Goal: Task Accomplishment & Management: Complete application form

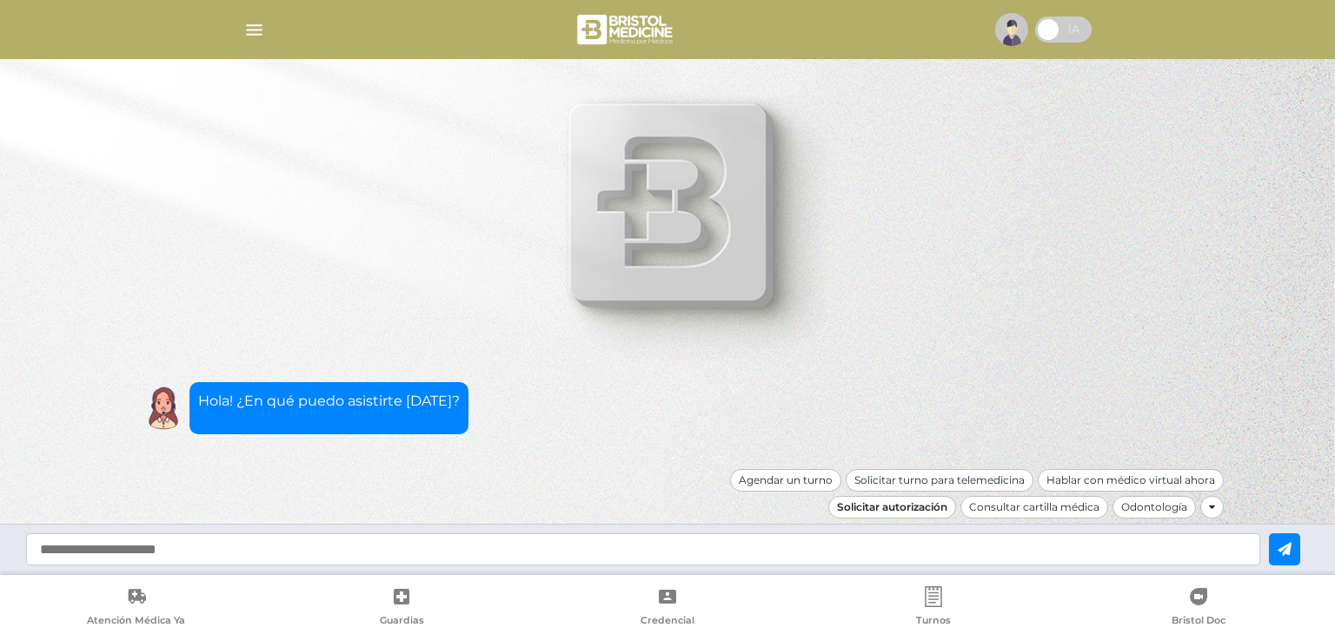
click at [911, 507] on div "Solicitar autorización" at bounding box center [892, 507] width 128 height 23
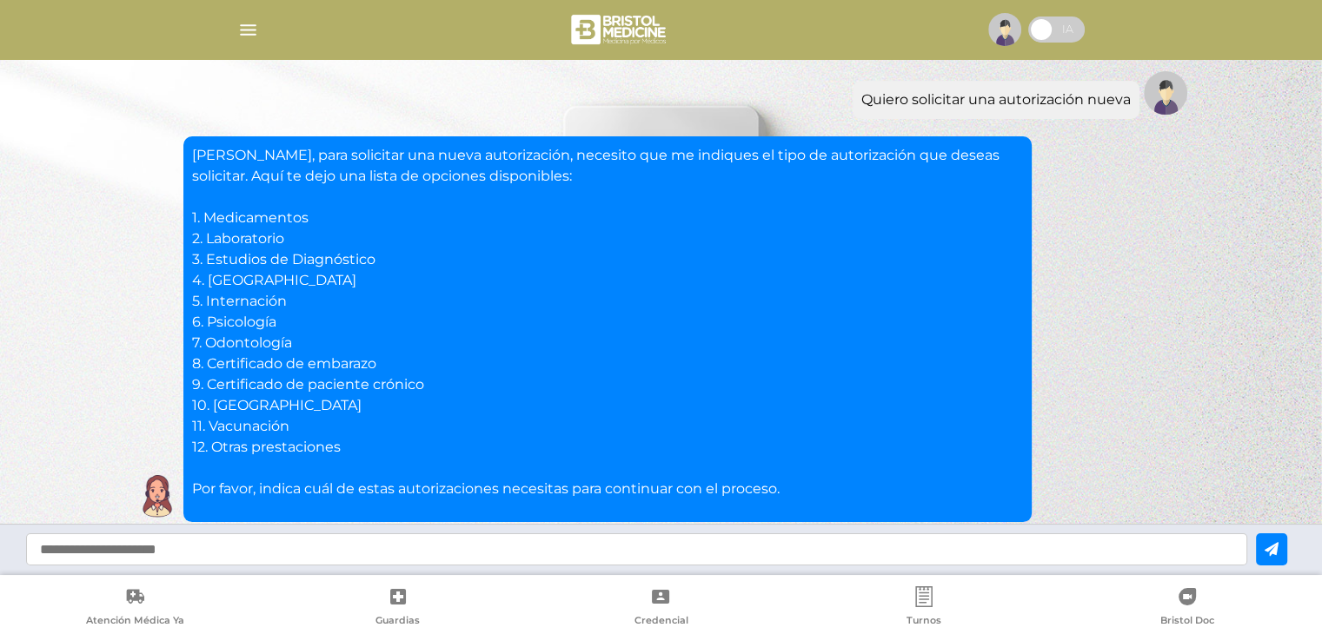
scroll to position [168, 0]
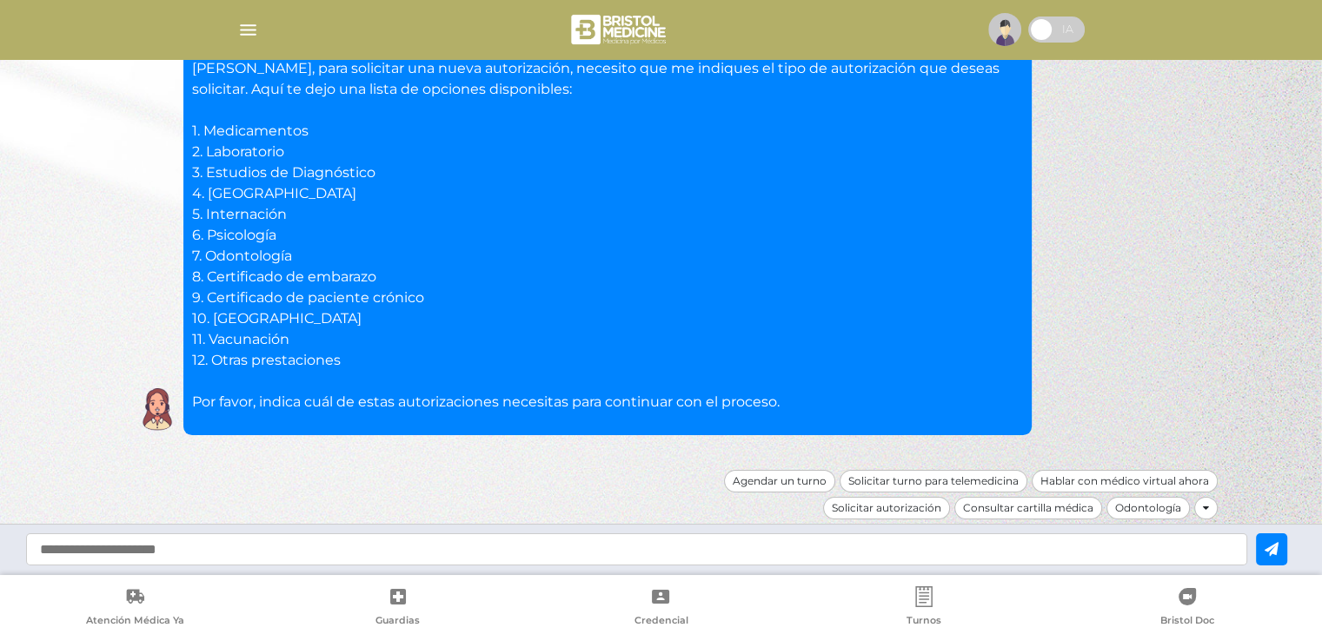
click at [83, 547] on input "text" at bounding box center [636, 549] width 1221 height 32
type input "*"
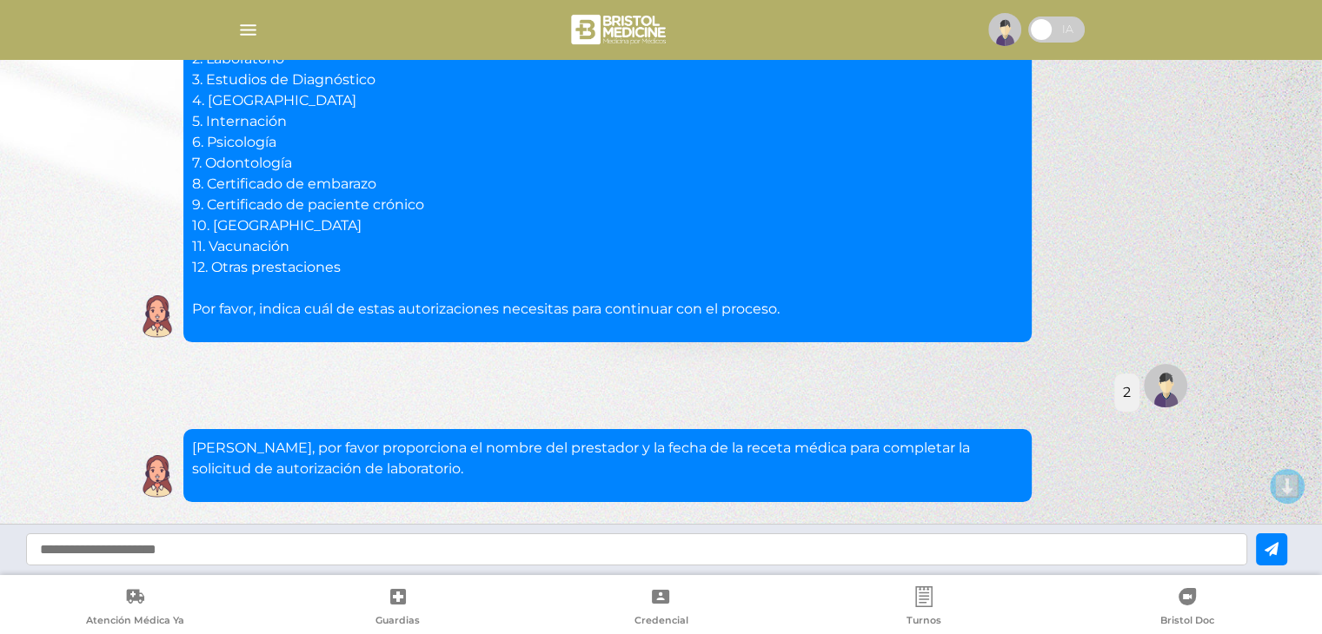
scroll to position [328, 0]
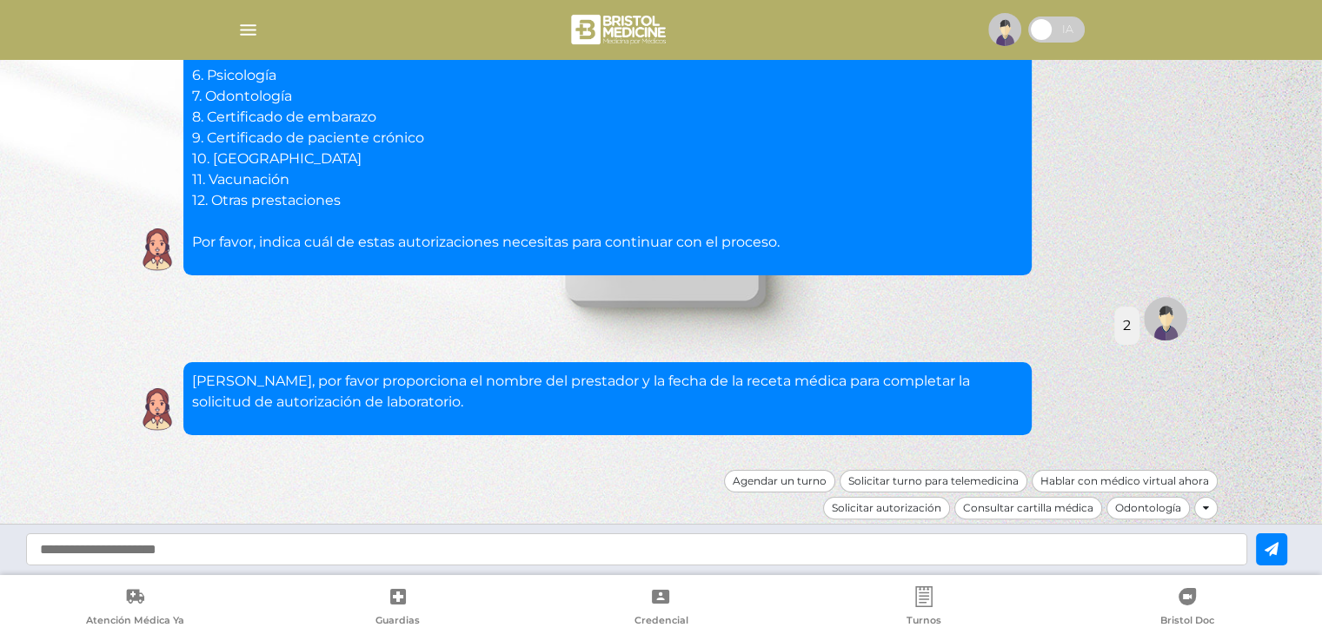
click at [288, 551] on input "text" at bounding box center [636, 549] width 1221 height 32
click at [403, 550] on input "text" at bounding box center [636, 549] width 1221 height 32
type input "**********"
click at [1273, 546] on button at bounding box center [1270, 549] width 31 height 32
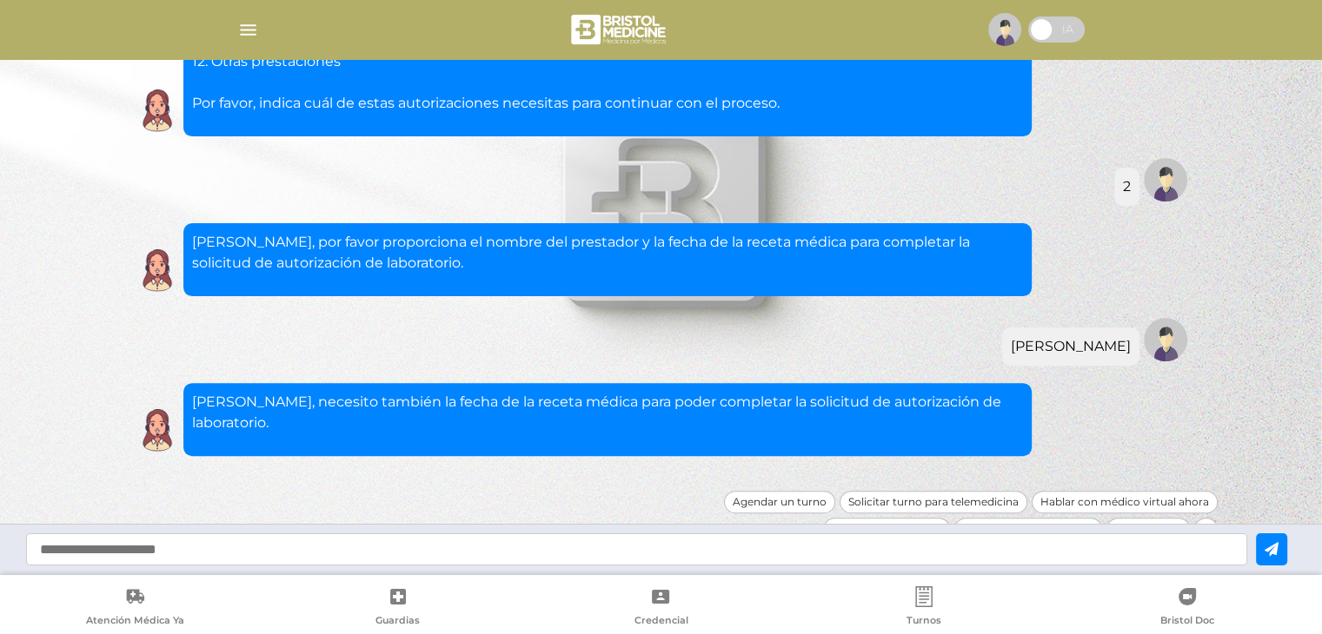
click at [555, 545] on input "text" at bounding box center [636, 549] width 1221 height 32
type input "**********"
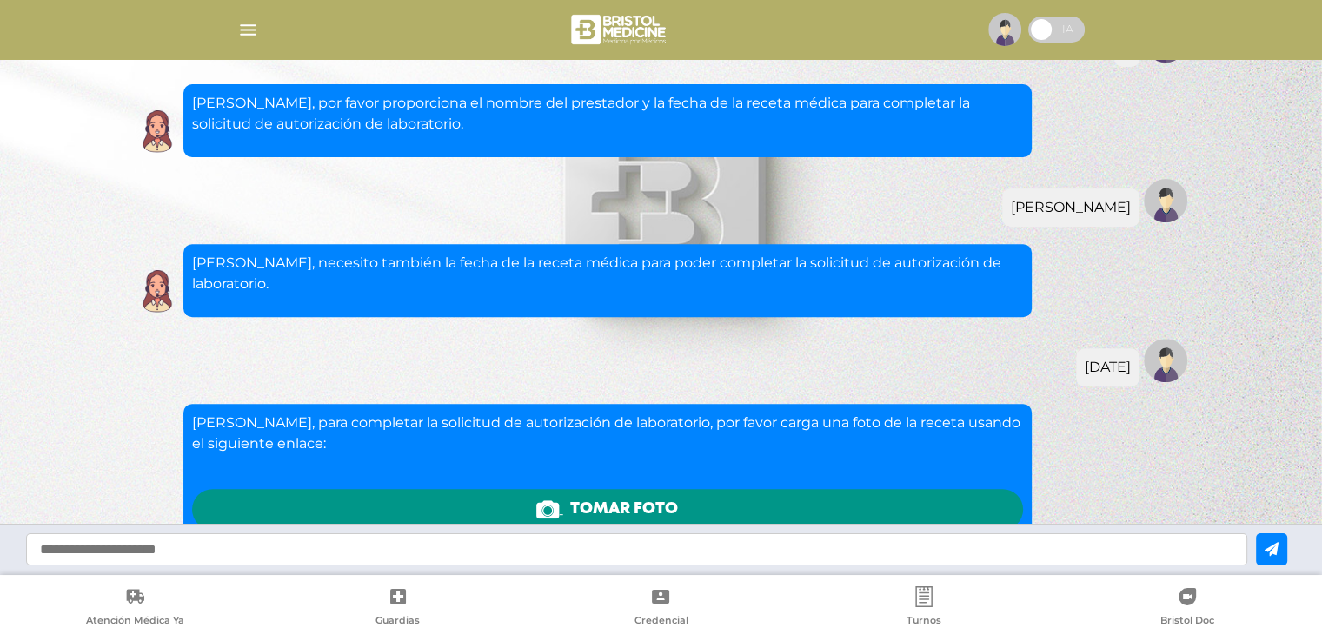
scroll to position [862, 0]
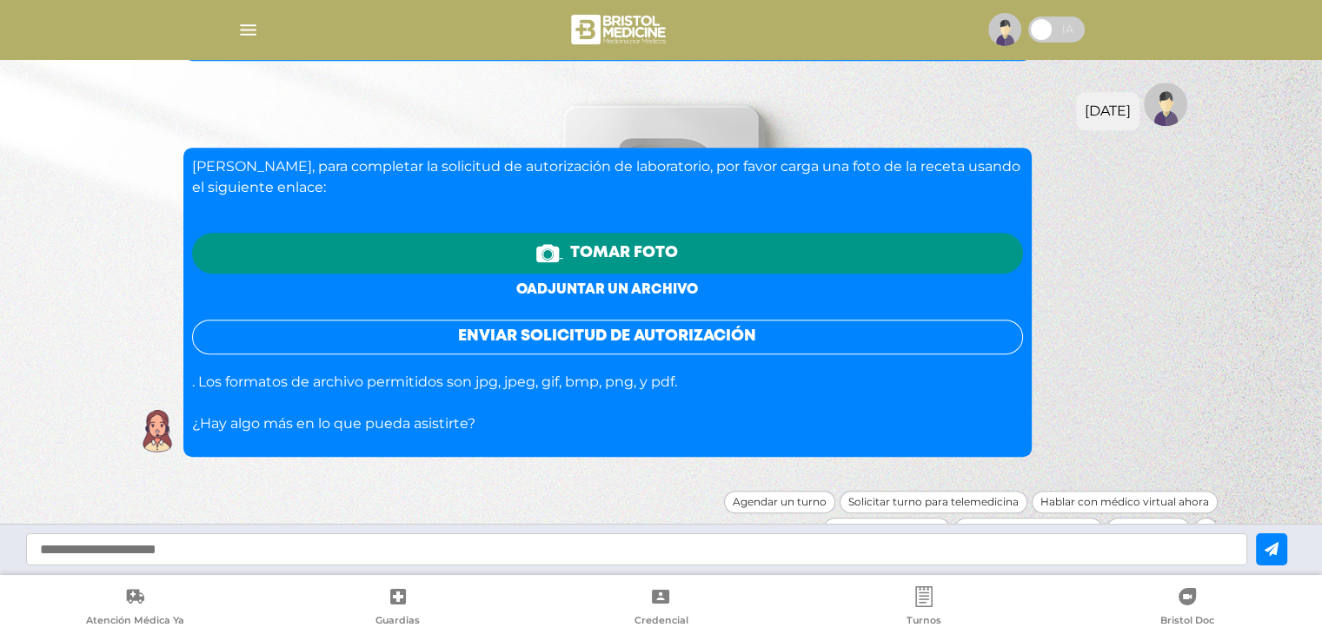
click at [587, 283] on link "o adjuntar un archivo" at bounding box center [607, 289] width 182 height 13
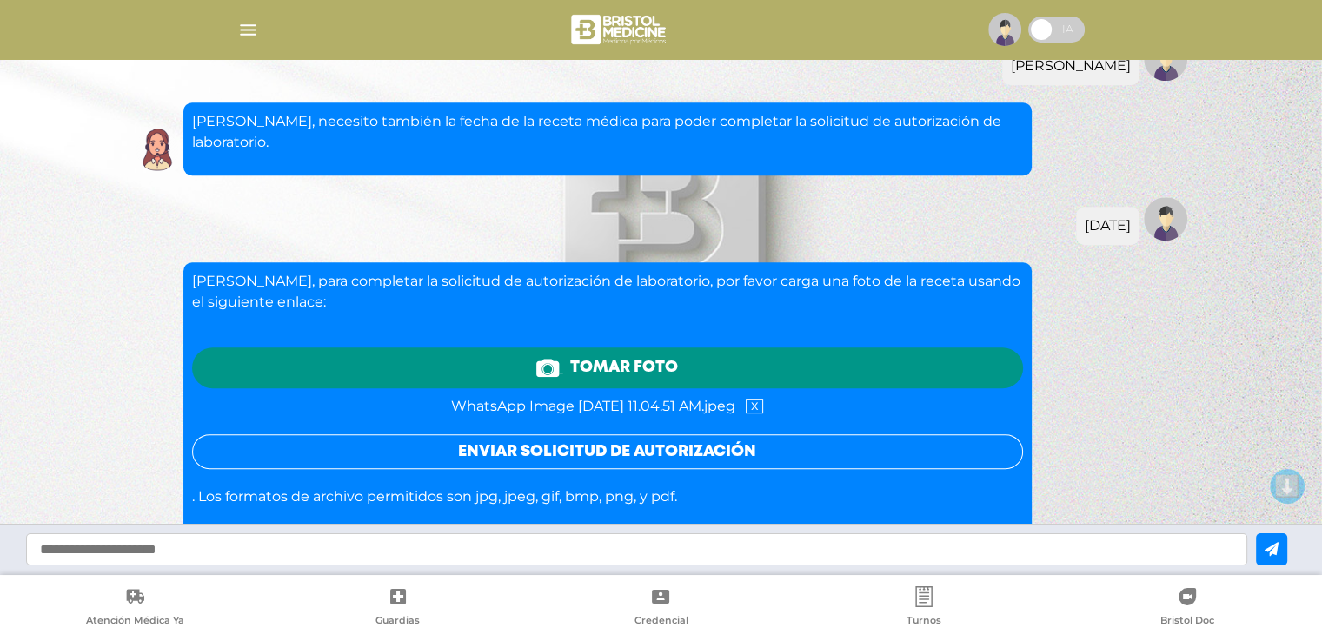
scroll to position [862, 0]
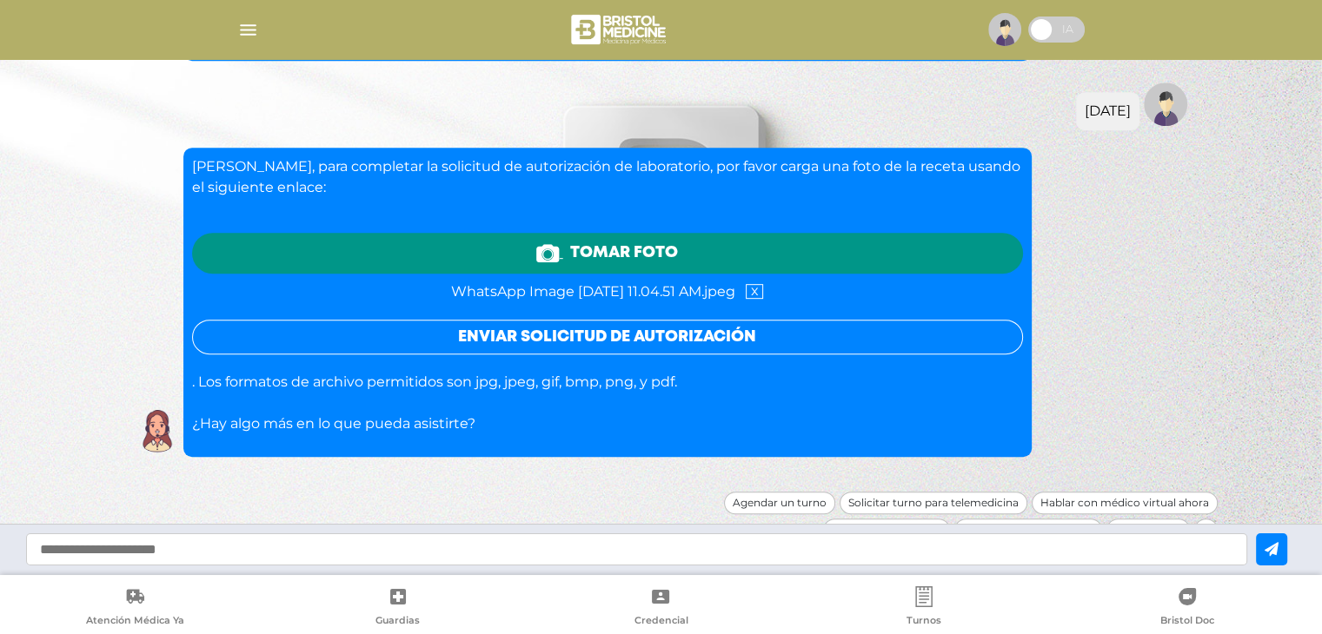
click at [630, 320] on button "Enviar solicitud de autorización" at bounding box center [607, 337] width 831 height 35
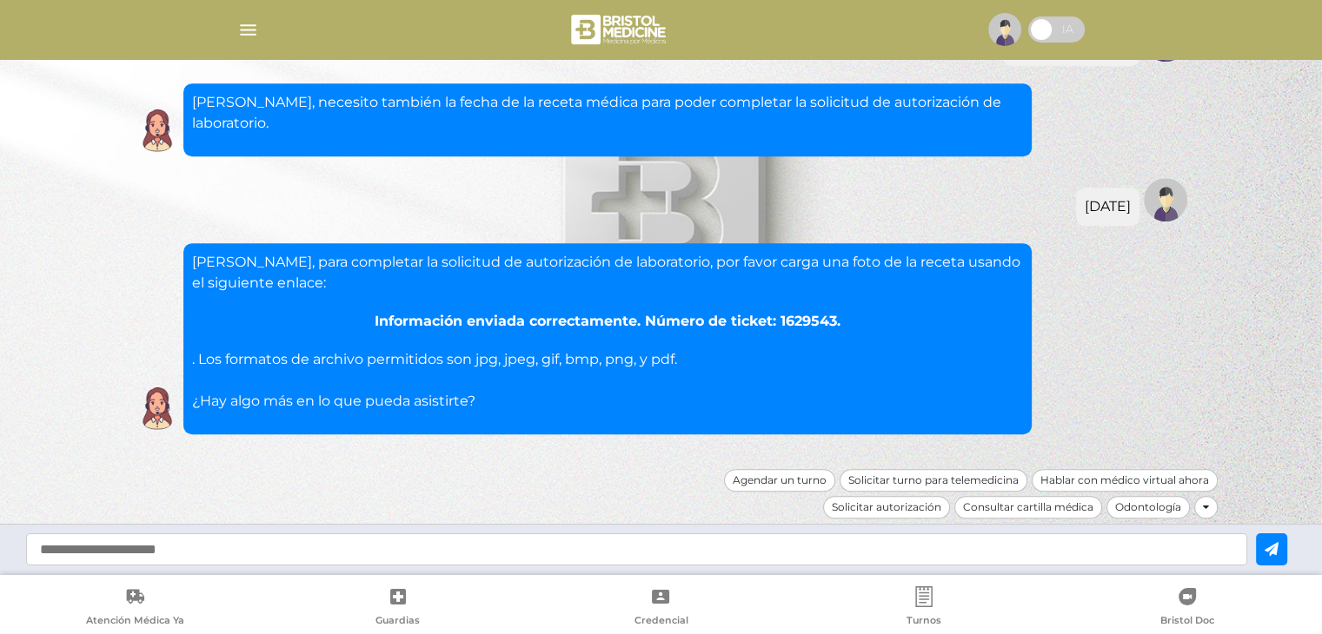
scroll to position [745, 0]
